Goal: Navigation & Orientation: Understand site structure

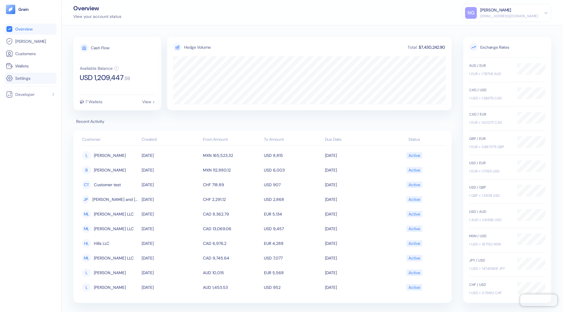
click at [37, 80] on link "Settings" at bounding box center [31, 78] width 50 height 7
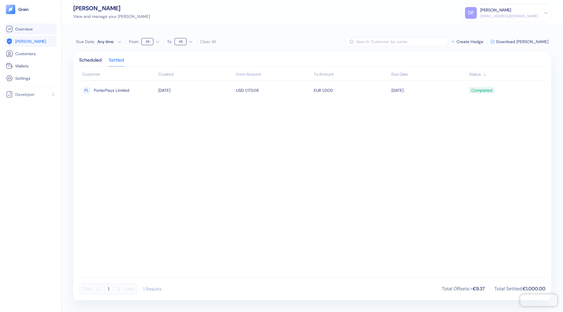
click at [23, 27] on span "Overview" at bounding box center [23, 29] width 17 height 6
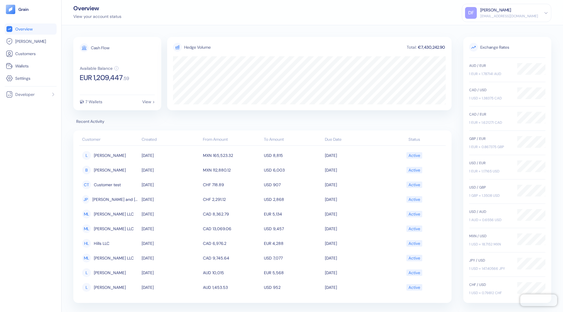
click at [35, 47] on ul "Overview [PERSON_NAME] Customers Wallets Settings" at bounding box center [31, 53] width 52 height 60
click at [36, 44] on link "[PERSON_NAME]" at bounding box center [31, 41] width 50 height 7
click at [25, 43] on span "[PERSON_NAME]" at bounding box center [30, 41] width 31 height 6
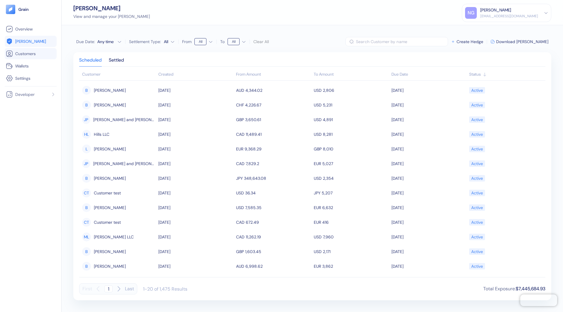
click at [27, 55] on span "Customers" at bounding box center [25, 54] width 21 height 6
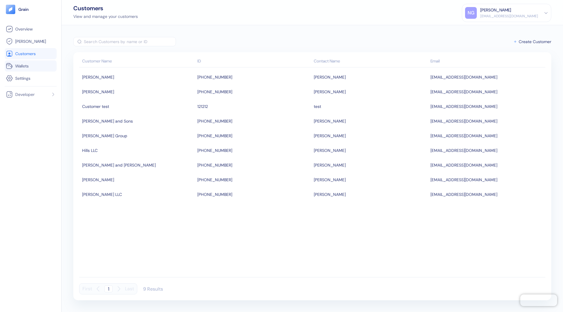
click at [23, 66] on span "Wallets" at bounding box center [21, 66] width 13 height 6
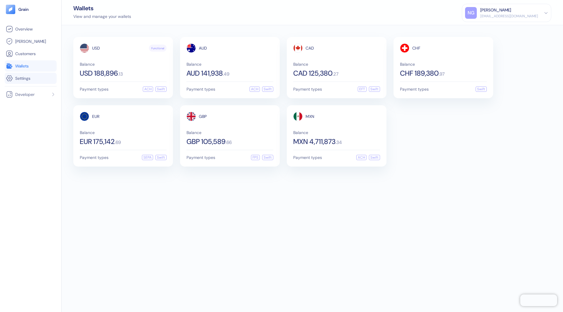
click at [17, 82] on li "Settings" at bounding box center [31, 78] width 52 height 11
